Goal: Find specific fact: Find specific fact

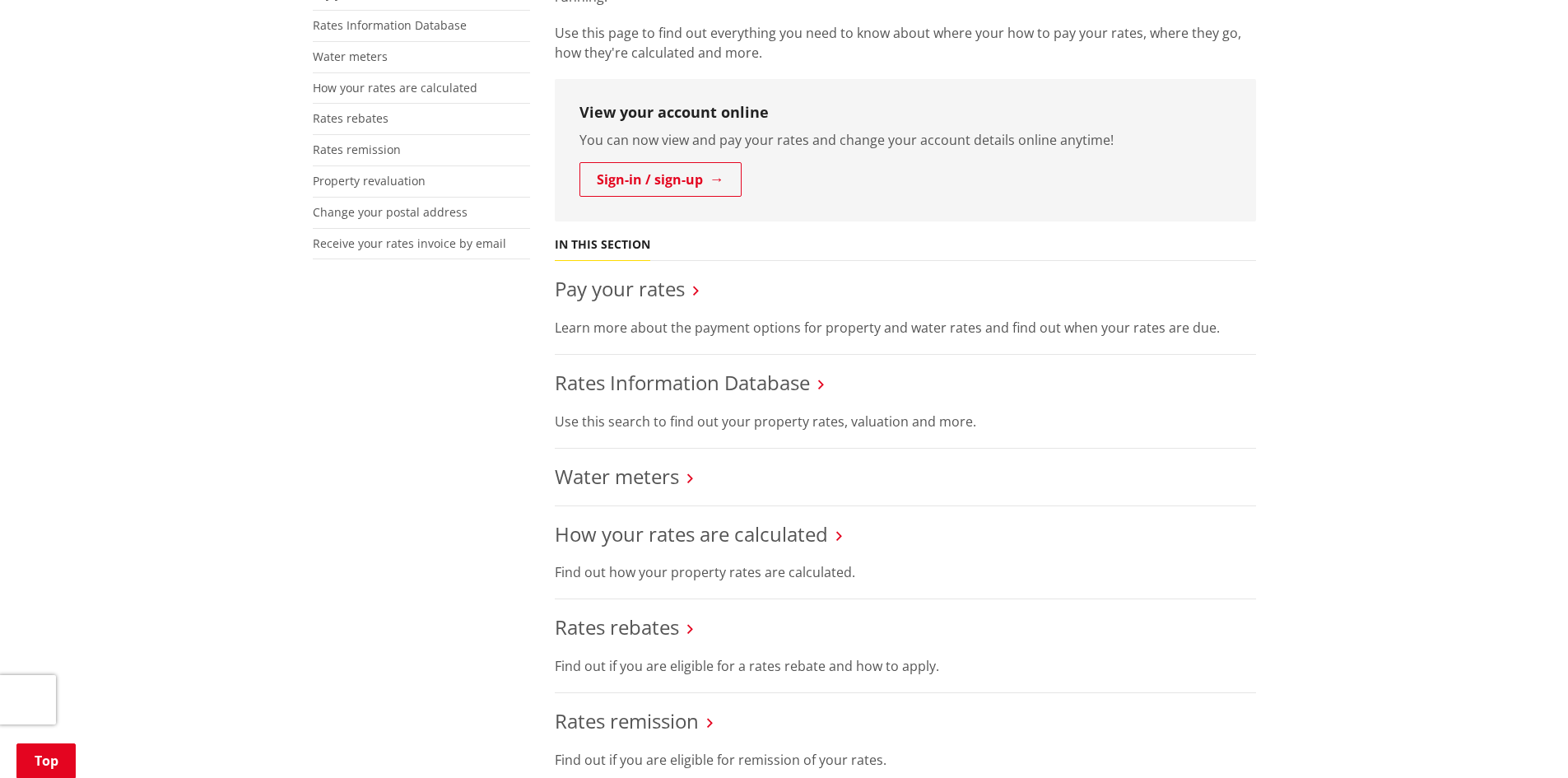
scroll to position [412, 0]
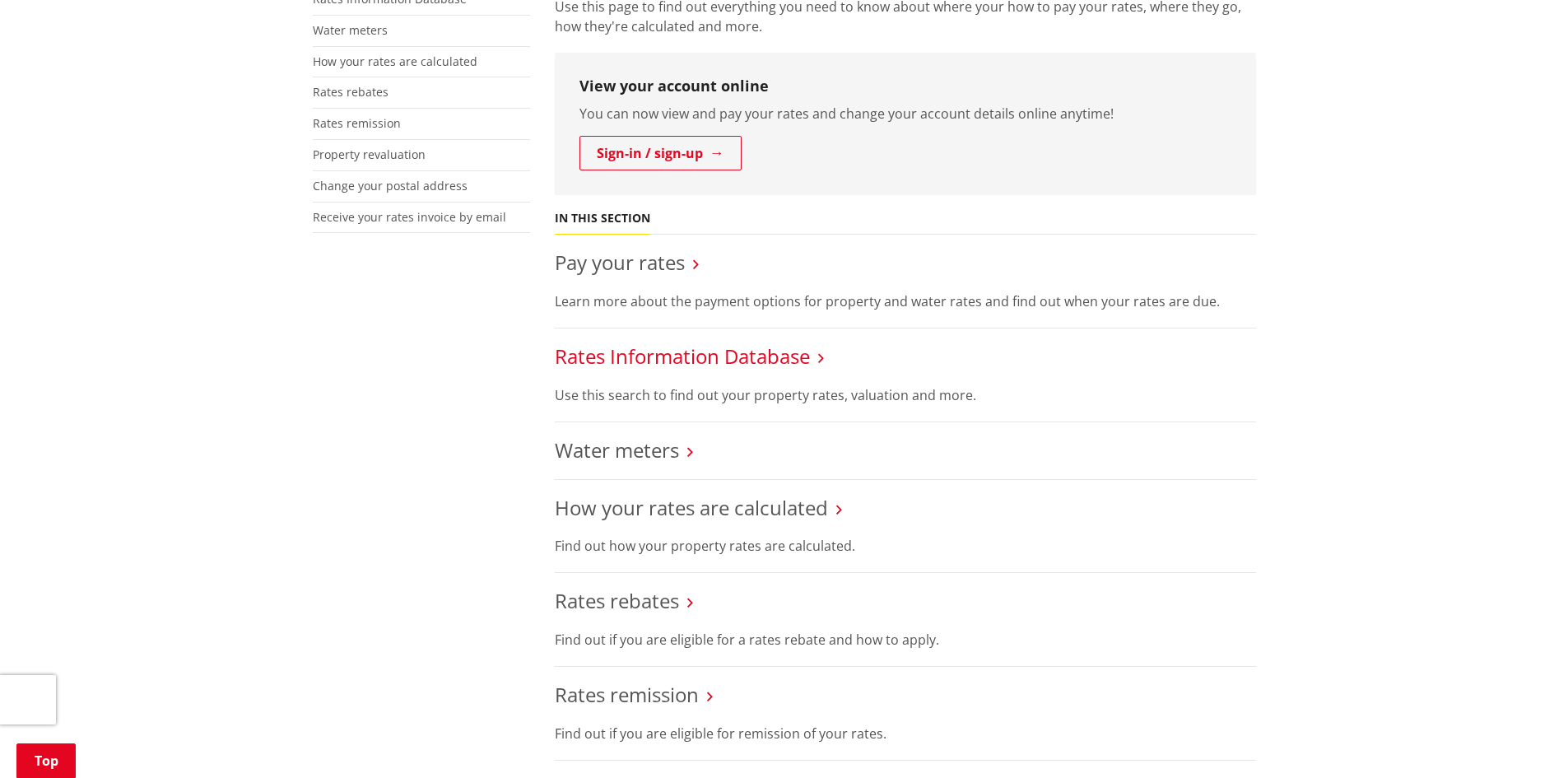
click at [766, 361] on link "Rates Information Database" at bounding box center [683, 356] width 255 height 27
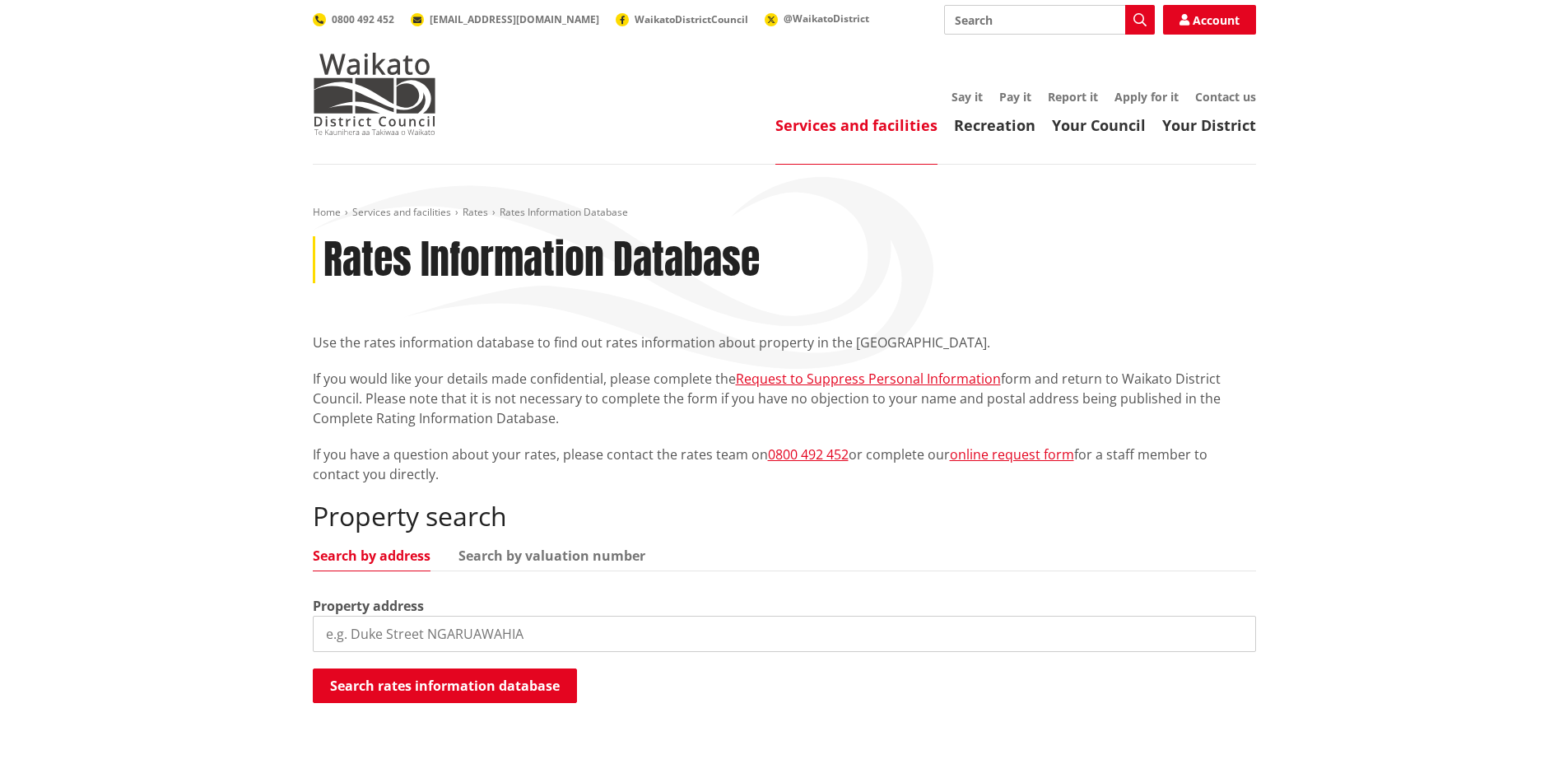
click at [358, 627] on input "search" at bounding box center [784, 634] width 944 height 36
paste input "9 McNeish Place"
type input "9 McNeish"
click at [467, 688] on button "Search rates information database" at bounding box center [445, 686] width 264 height 34
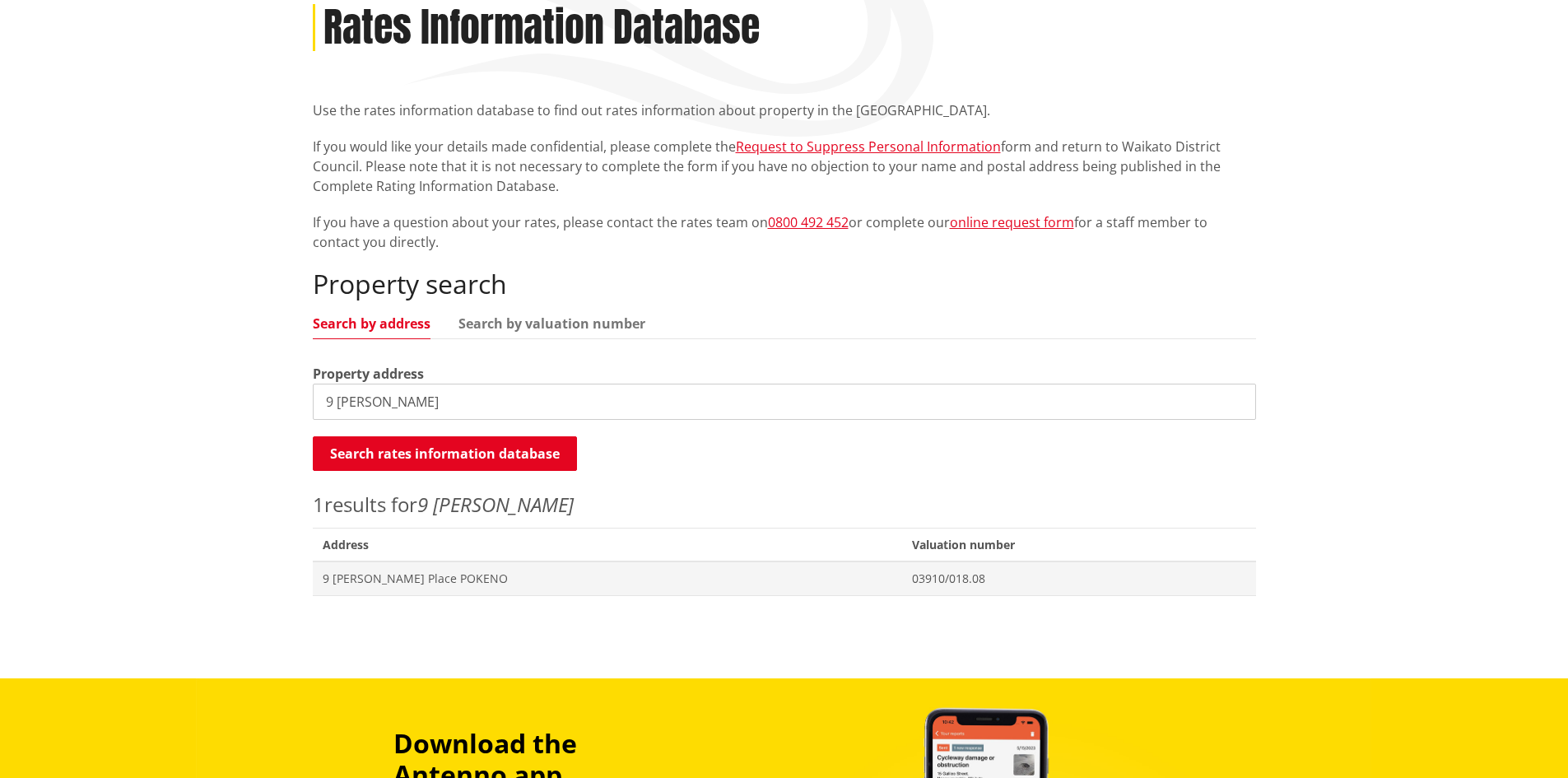
scroll to position [330, 0]
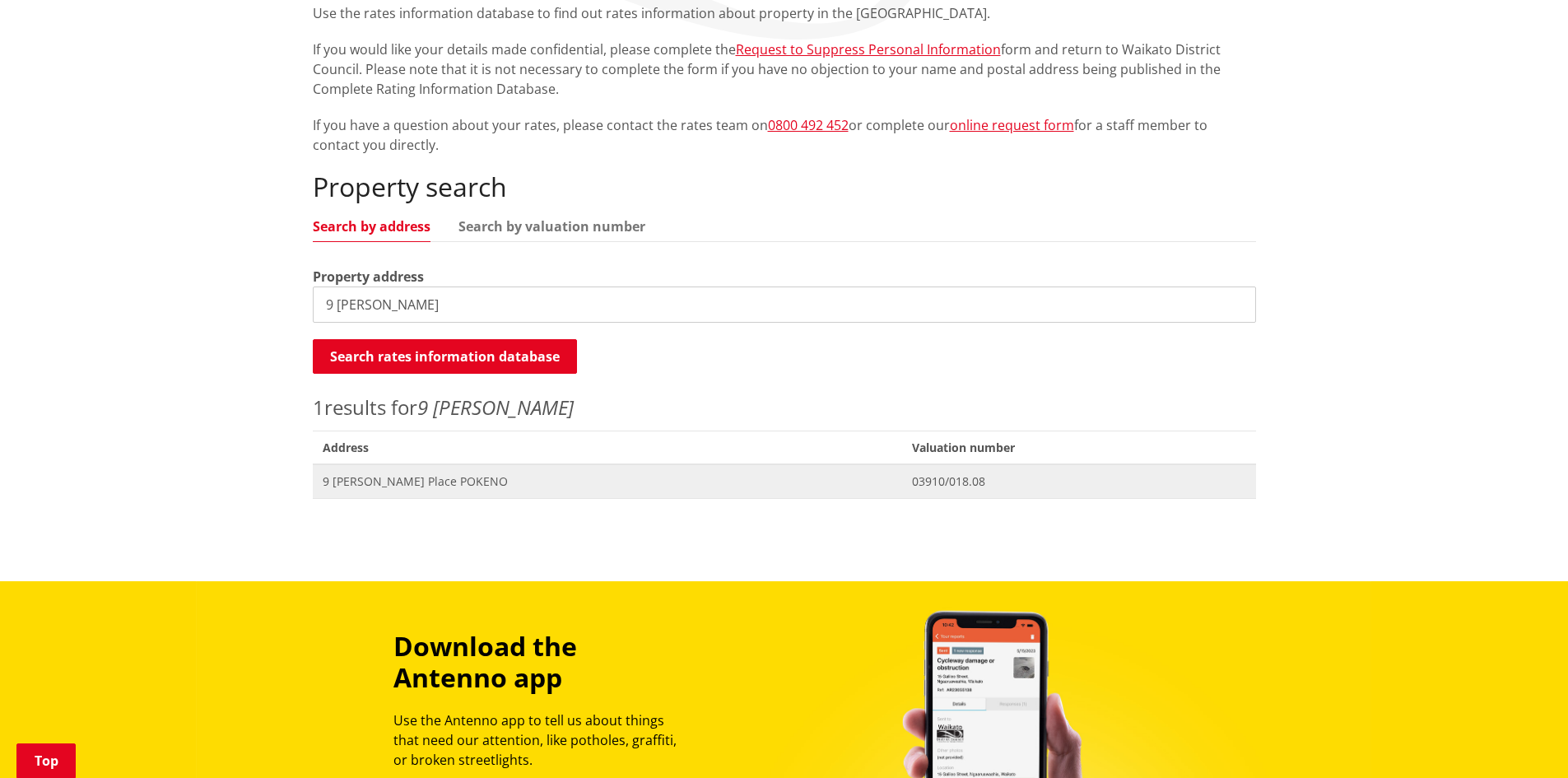
click at [439, 482] on span "9 McNeish Place POKENO" at bounding box center [607, 481] width 571 height 16
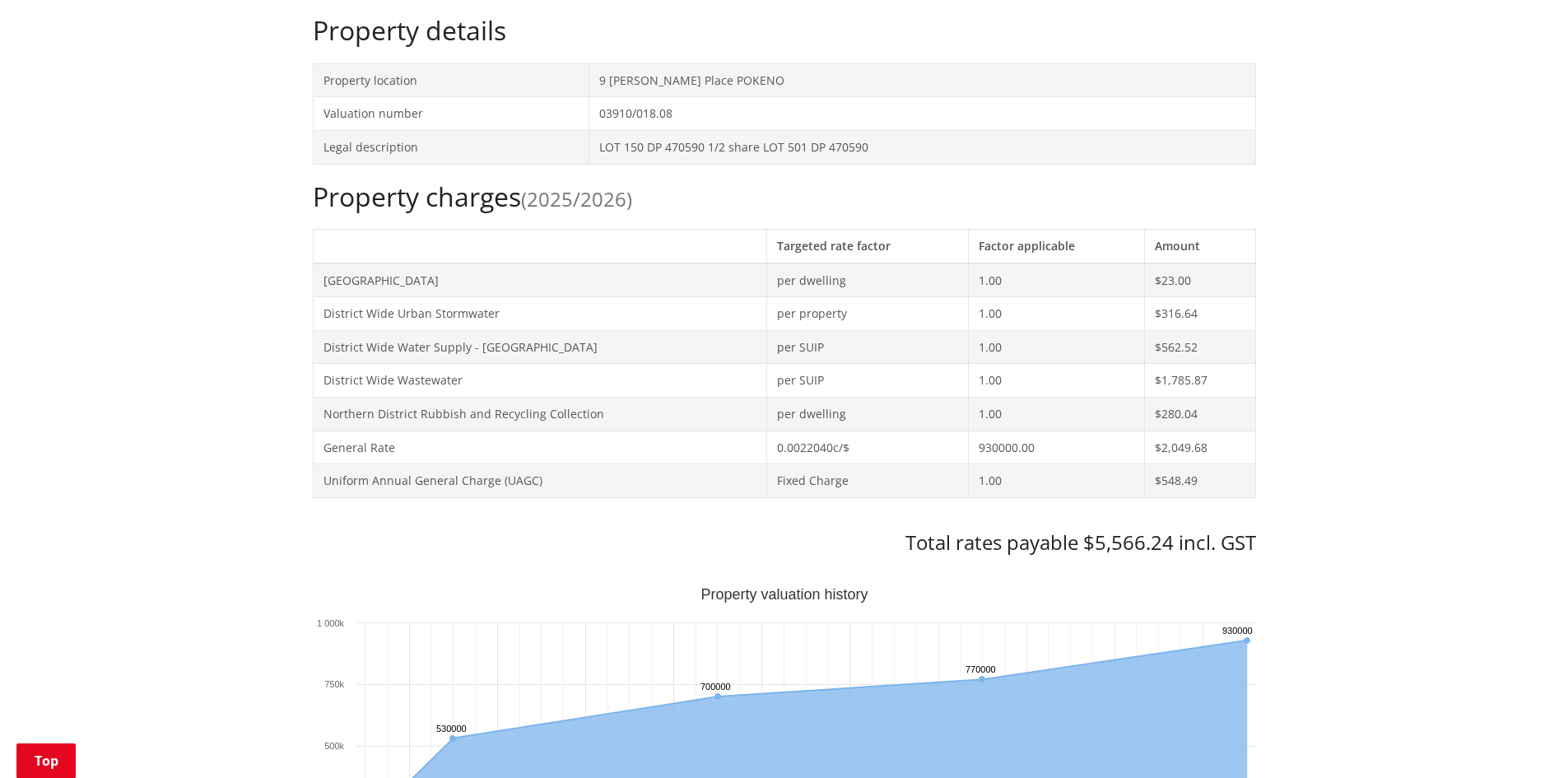
scroll to position [577, 0]
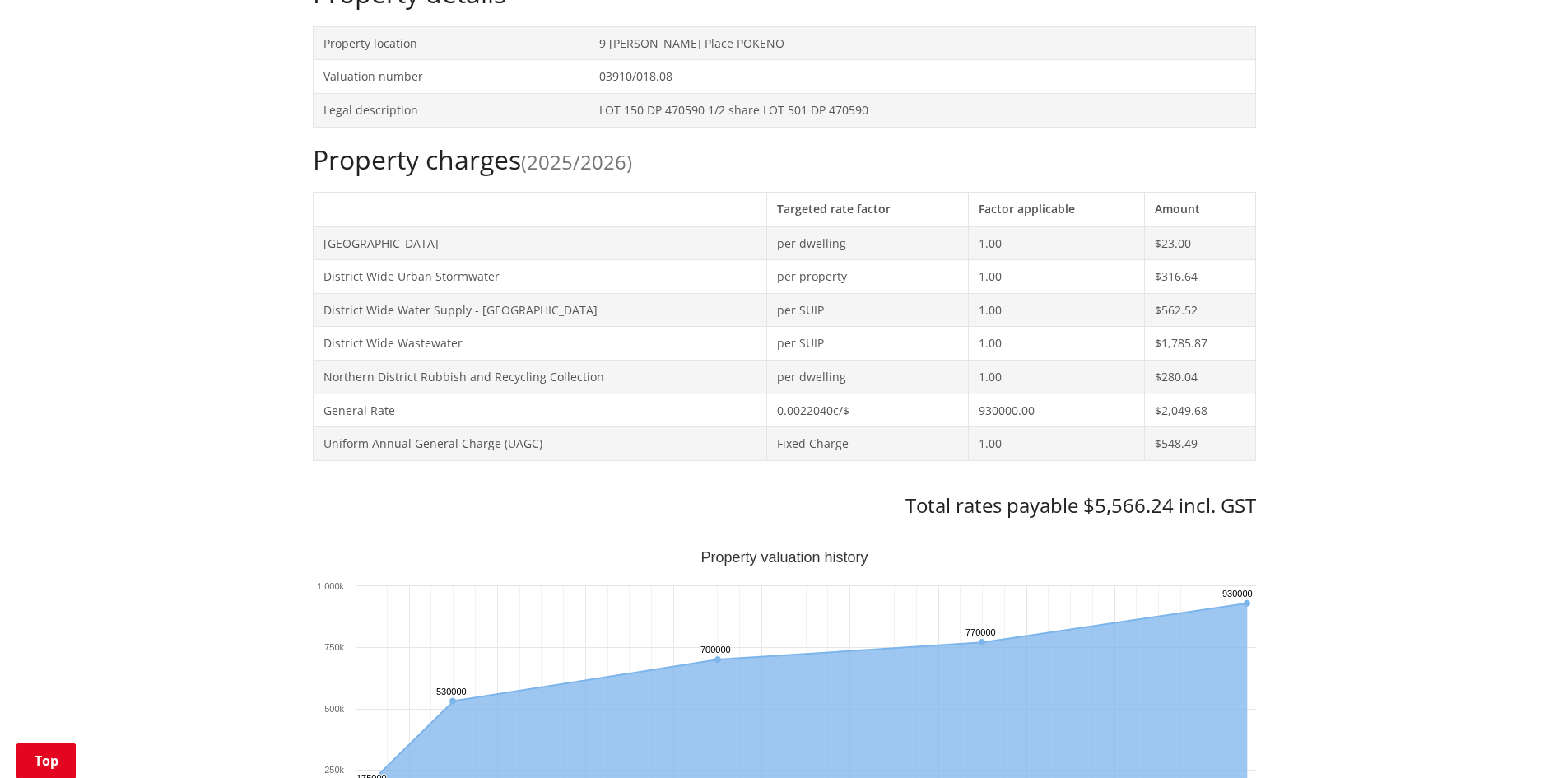
click at [67, 229] on div "Home Services and facilities Rates Rates Information Database Rates Information…" at bounding box center [784, 726] width 1568 height 2275
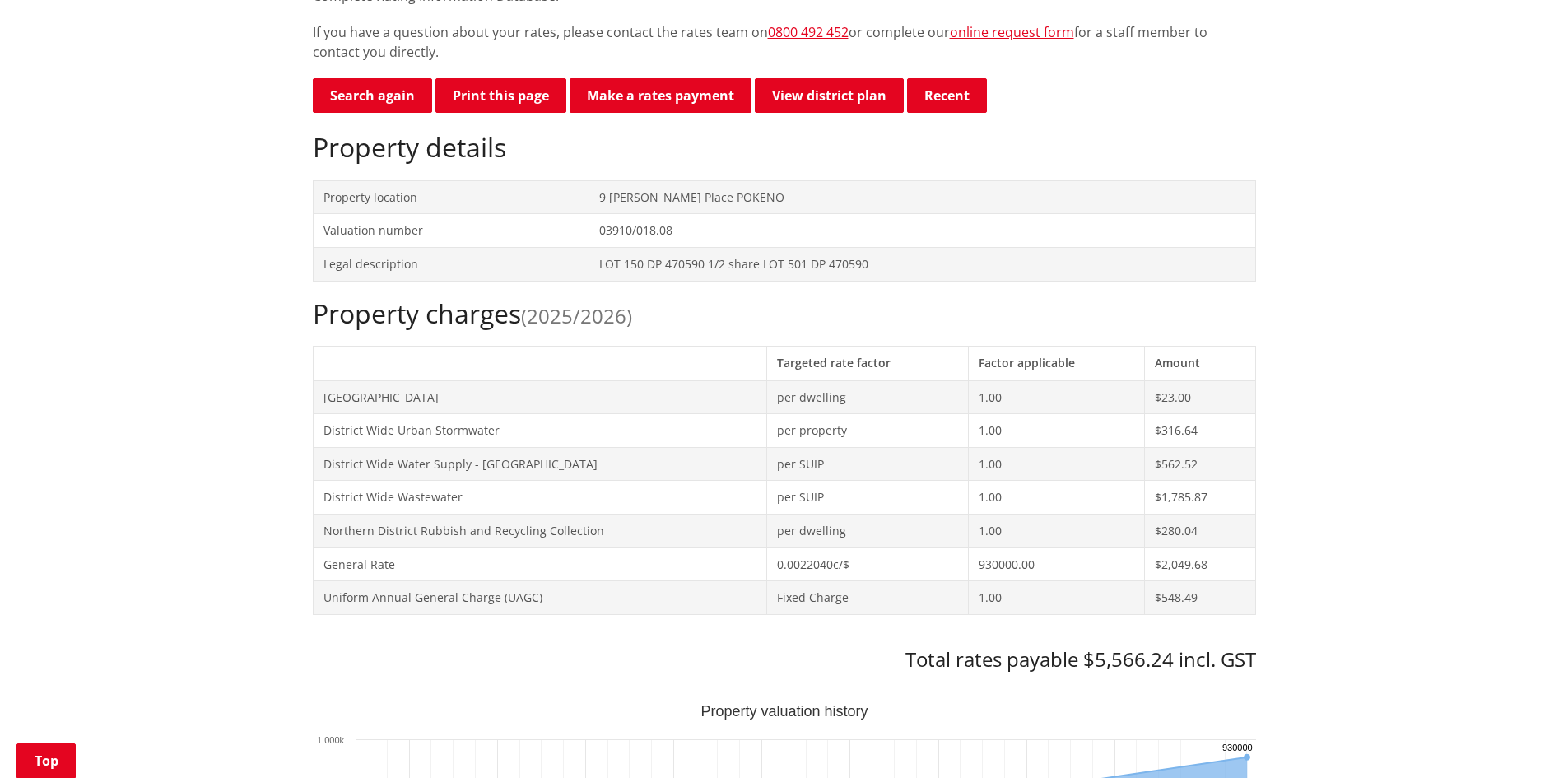
scroll to position [412, 0]
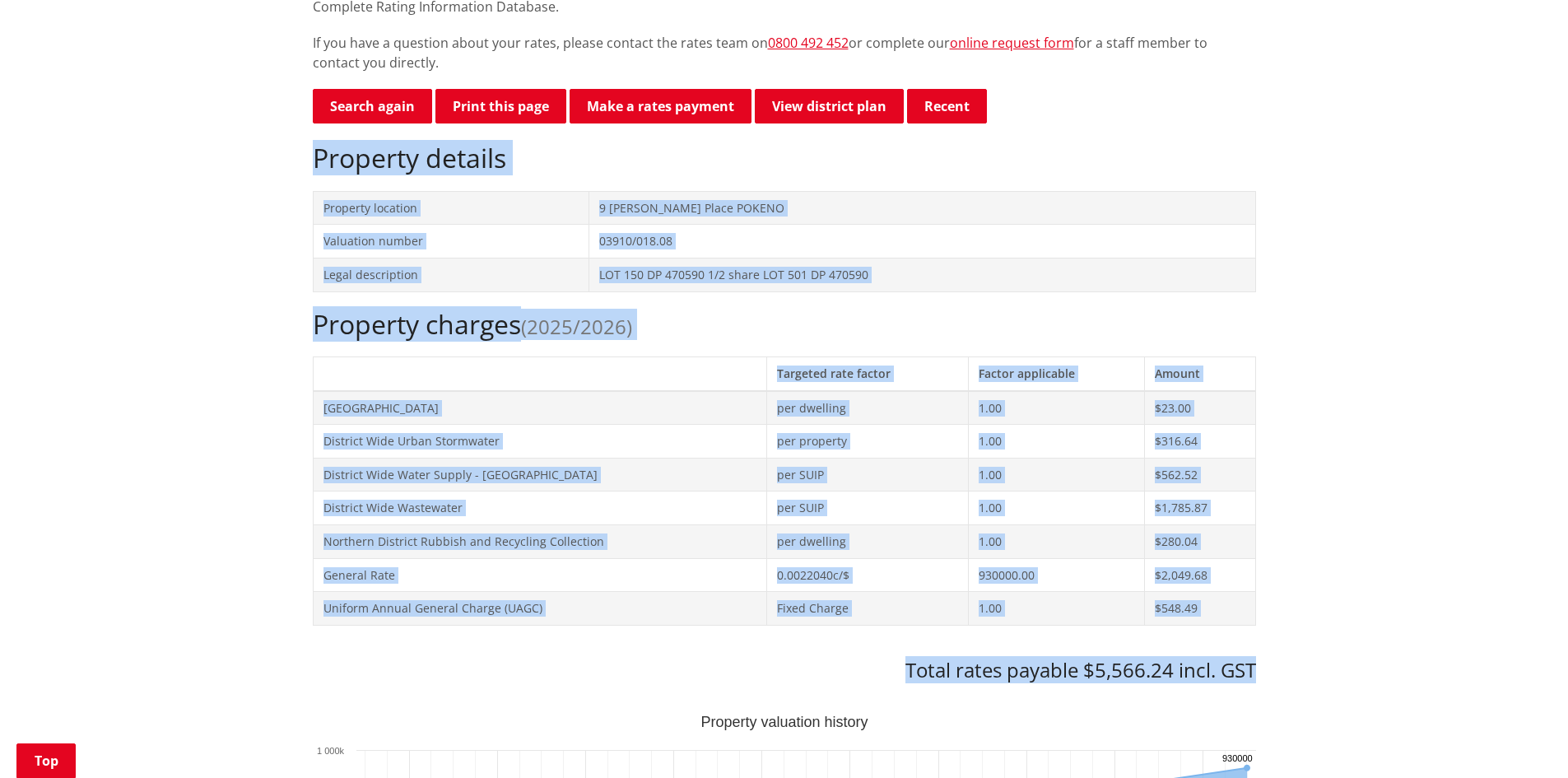
drag, startPoint x: 298, startPoint y: 158, endPoint x: 1288, endPoint y: 678, distance: 1118.3
copy div "Property details Property location 9 McNeish Place POKENO Valuation number 0391…"
